Goal: Information Seeking & Learning: Learn about a topic

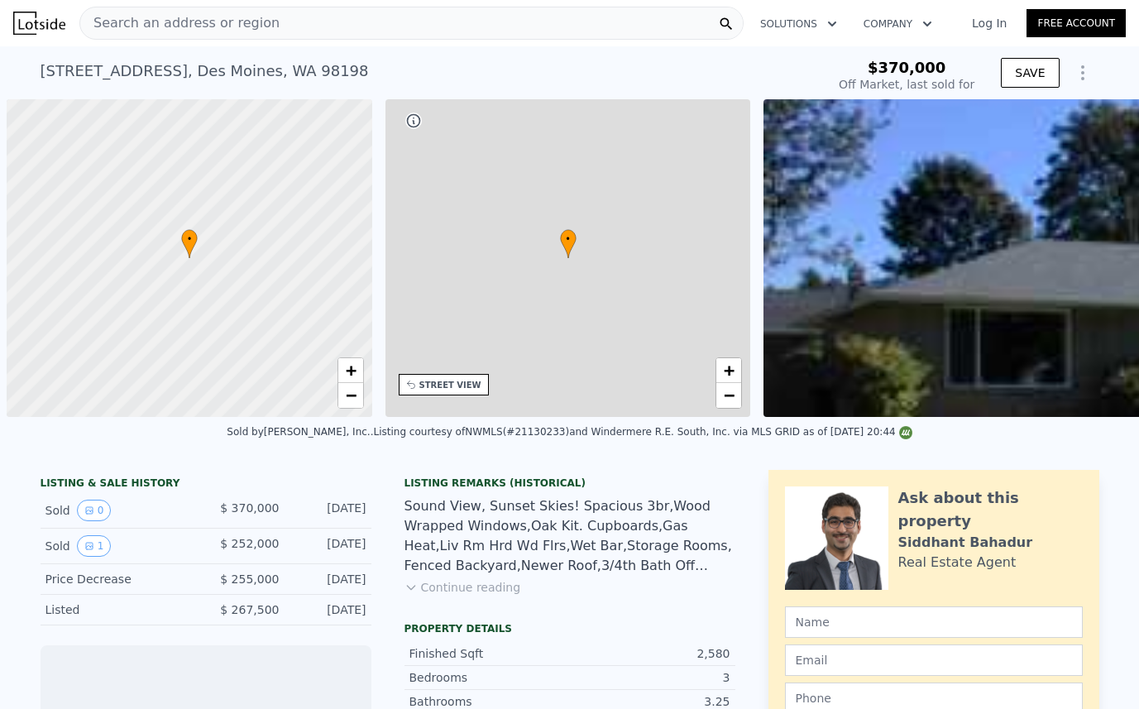
scroll to position [0, 7]
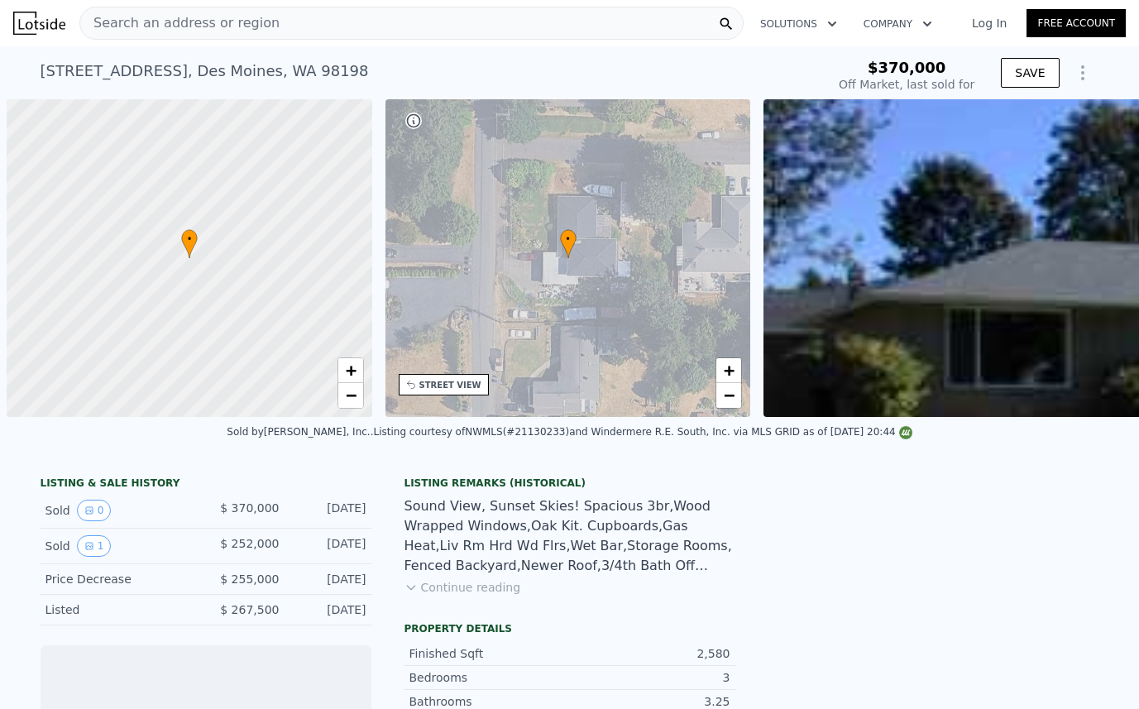
scroll to position [0, 7]
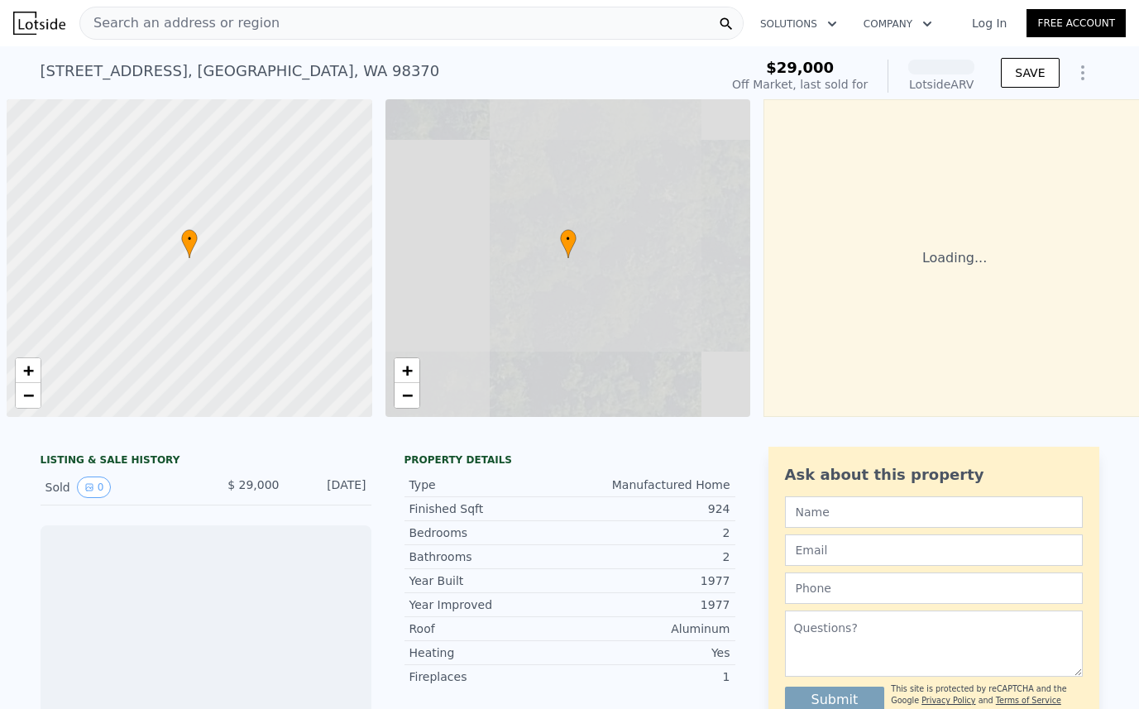
scroll to position [0, 7]
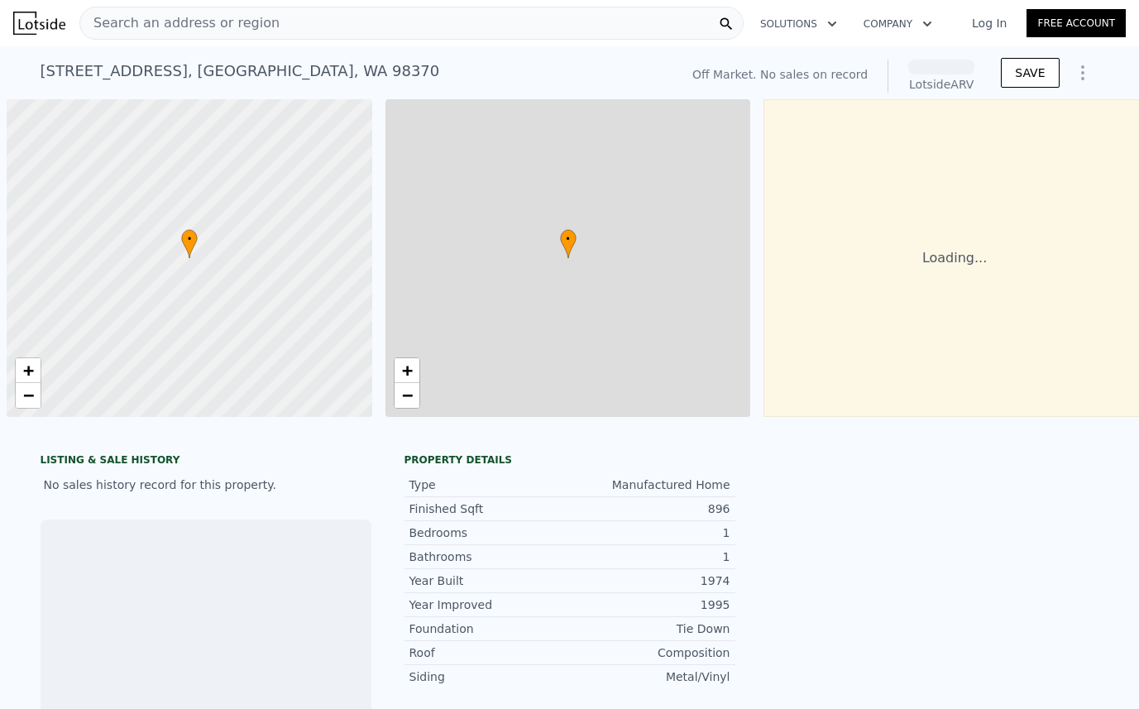
scroll to position [0, 7]
